Goal: Navigation & Orientation: Find specific page/section

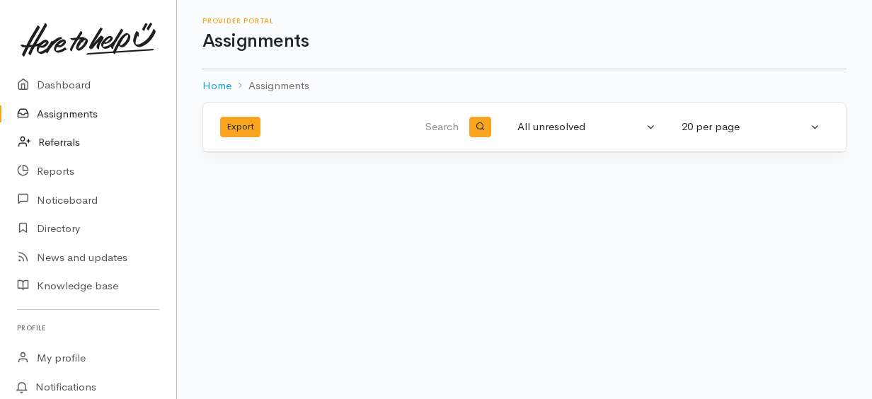
click at [86, 145] on link "Referrals" at bounding box center [88, 142] width 176 height 29
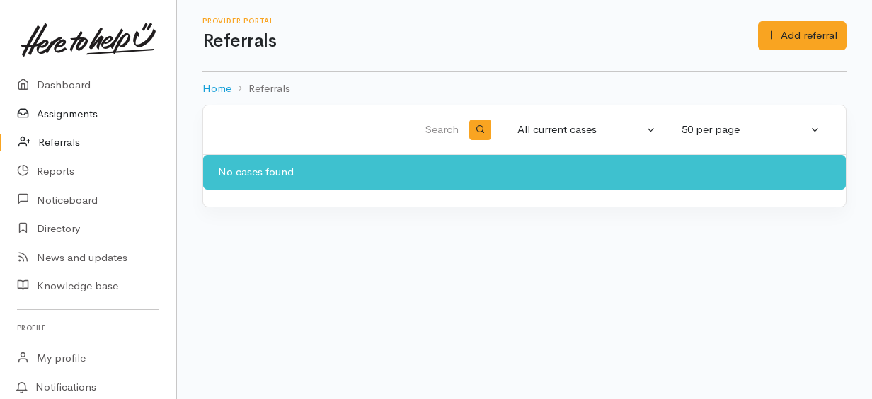
click at [106, 113] on link "Assignments" at bounding box center [88, 114] width 176 height 29
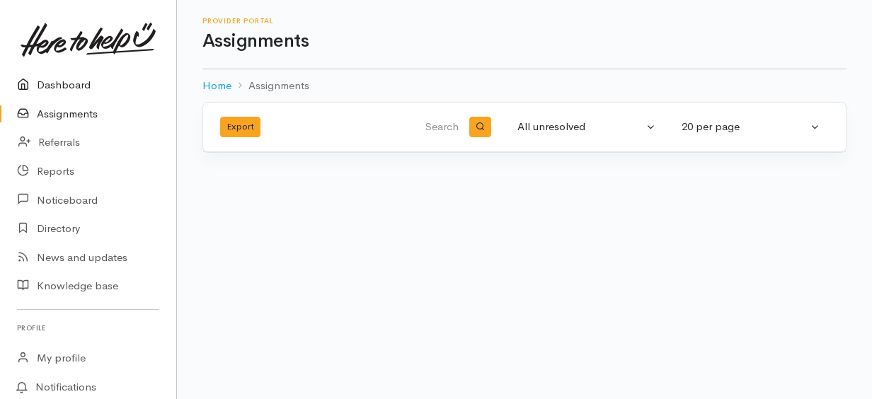
click at [79, 81] on link "Dashboard" at bounding box center [88, 85] width 176 height 29
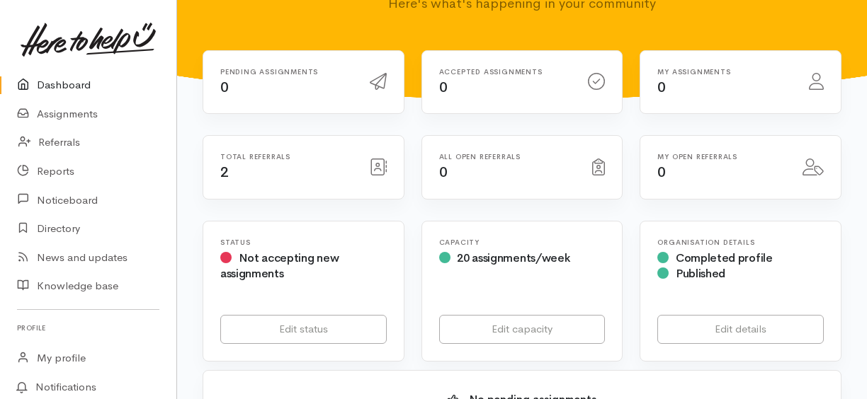
scroll to position [126, 0]
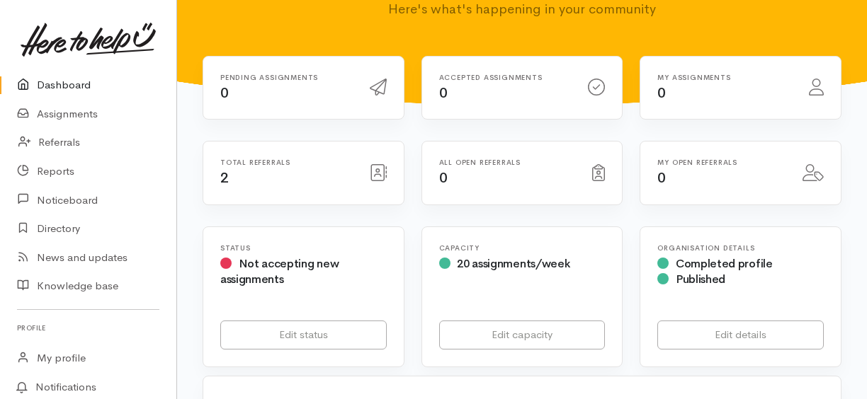
click at [217, 176] on div "Total referrals 2" at bounding box center [286, 173] width 149 height 29
